Goal: Navigation & Orientation: Find specific page/section

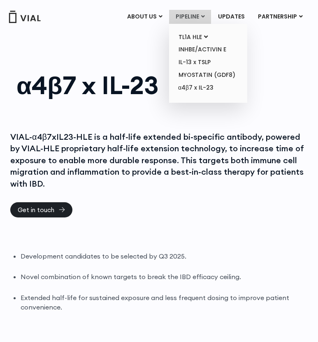
click at [188, 18] on link "PIPELINE" at bounding box center [190, 17] width 42 height 14
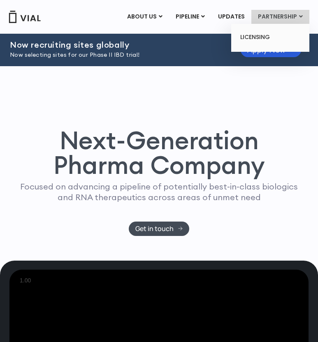
click at [281, 10] on link "PARTNERSHIP" at bounding box center [280, 17] width 58 height 14
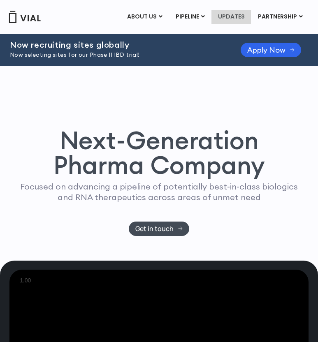
click at [238, 15] on link "UPDATES" at bounding box center [230, 17] width 39 height 14
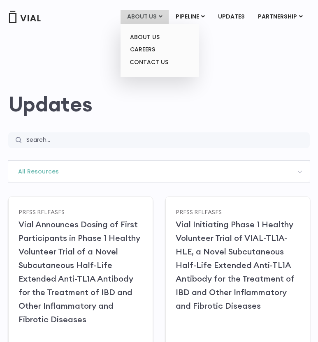
click at [157, 14] on link "ABOUT US" at bounding box center [144, 17] width 48 height 14
click at [148, 38] on link "ABOUT US" at bounding box center [159, 37] width 72 height 13
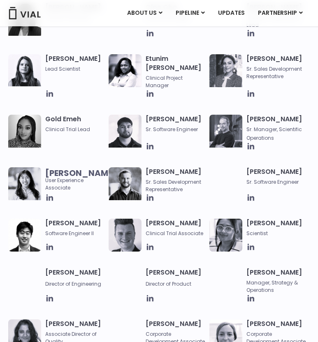
scroll to position [623, 0]
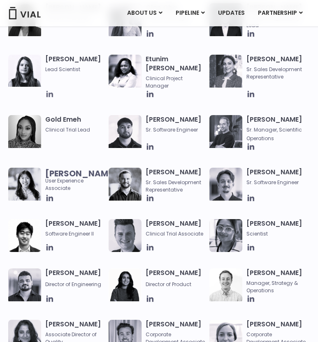
click at [49, 93] on icon at bounding box center [49, 93] width 7 height 7
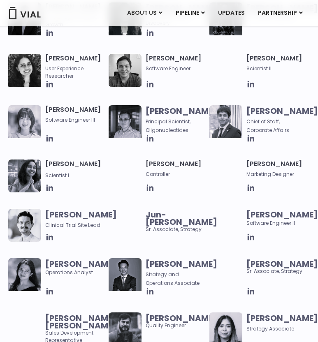
scroll to position [1040, 0]
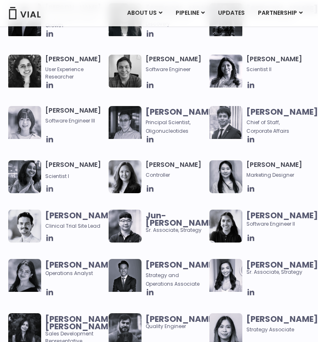
click at [49, 192] on icon at bounding box center [49, 188] width 7 height 7
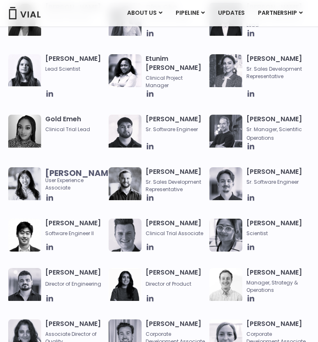
scroll to position [629, 0]
